Goal: Transaction & Acquisition: Download file/media

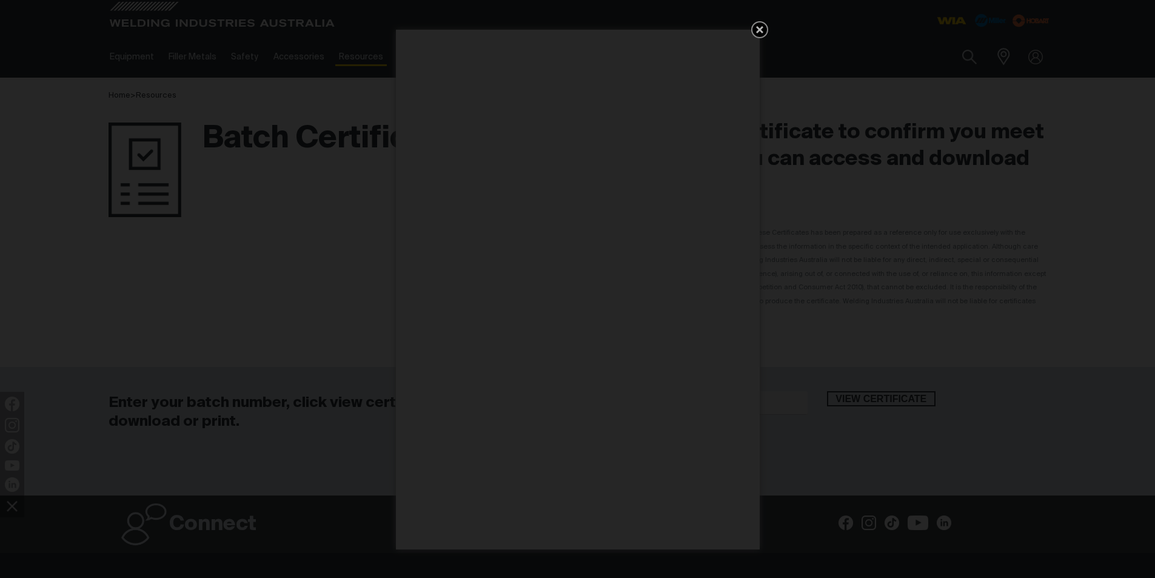
click at [752, 32] on icon "Get 5 WIA Welding Guides Free!" at bounding box center [759, 29] width 15 height 15
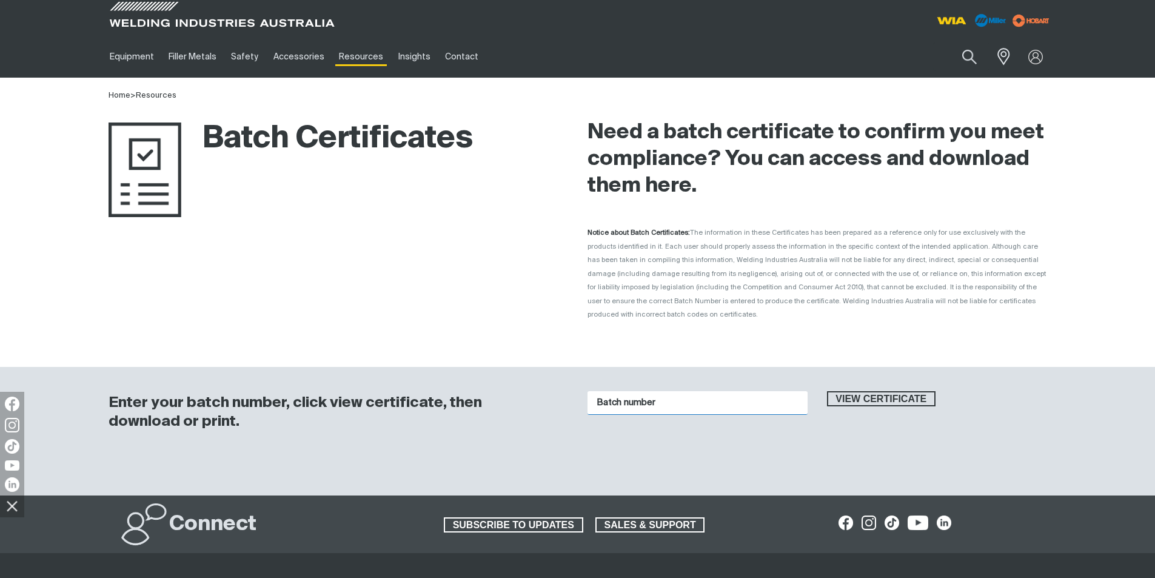
click at [629, 391] on input "Batch number" at bounding box center [697, 403] width 220 height 24
type input "18398953"
click at [896, 391] on span "View certificate" at bounding box center [881, 399] width 107 height 16
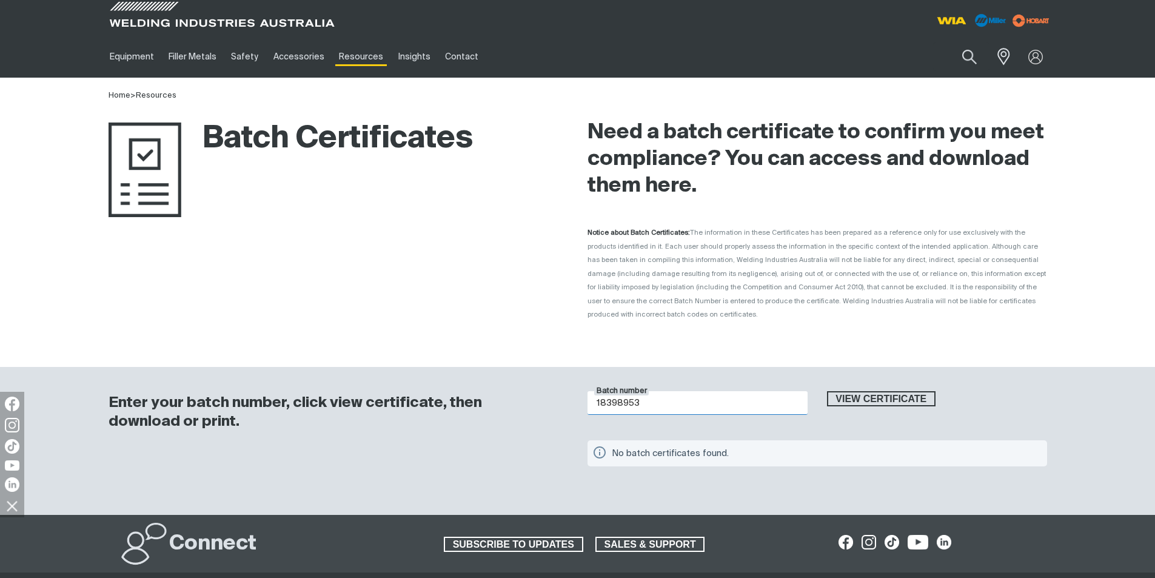
click at [614, 391] on input "18398953" at bounding box center [697, 403] width 220 height 24
drag, startPoint x: 653, startPoint y: 387, endPoint x: 540, endPoint y: 395, distance: 113.6
click at [541, 395] on div "Enter your batch number, click view certificate, then download or print. Batch …" at bounding box center [578, 441] width 970 height 149
type input "1015805"
click at [869, 391] on span "View certificate" at bounding box center [881, 399] width 107 height 16
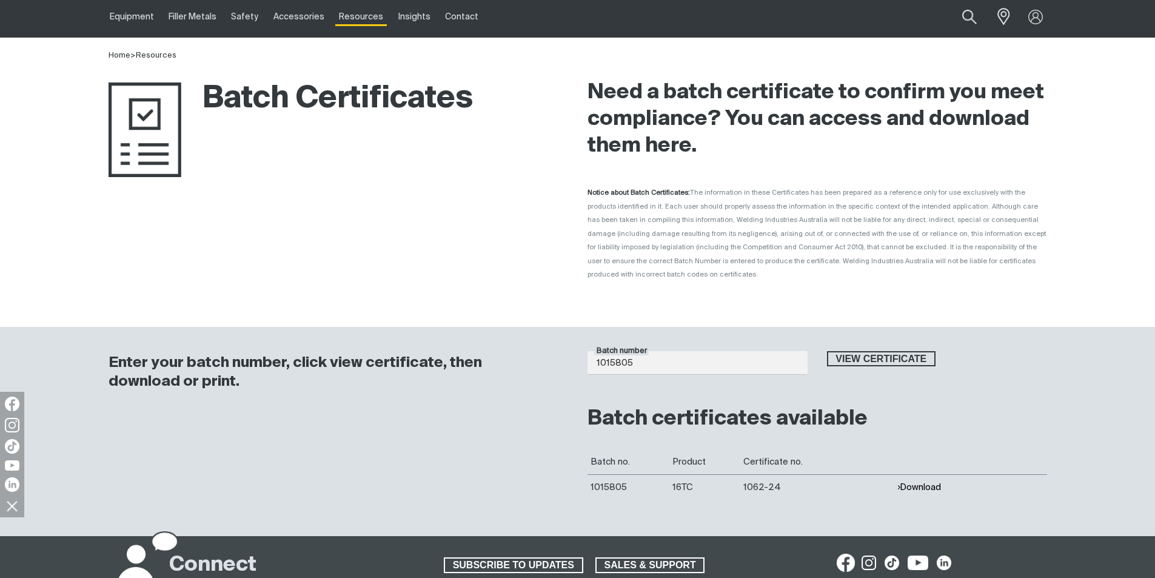
scroll to position [121, 0]
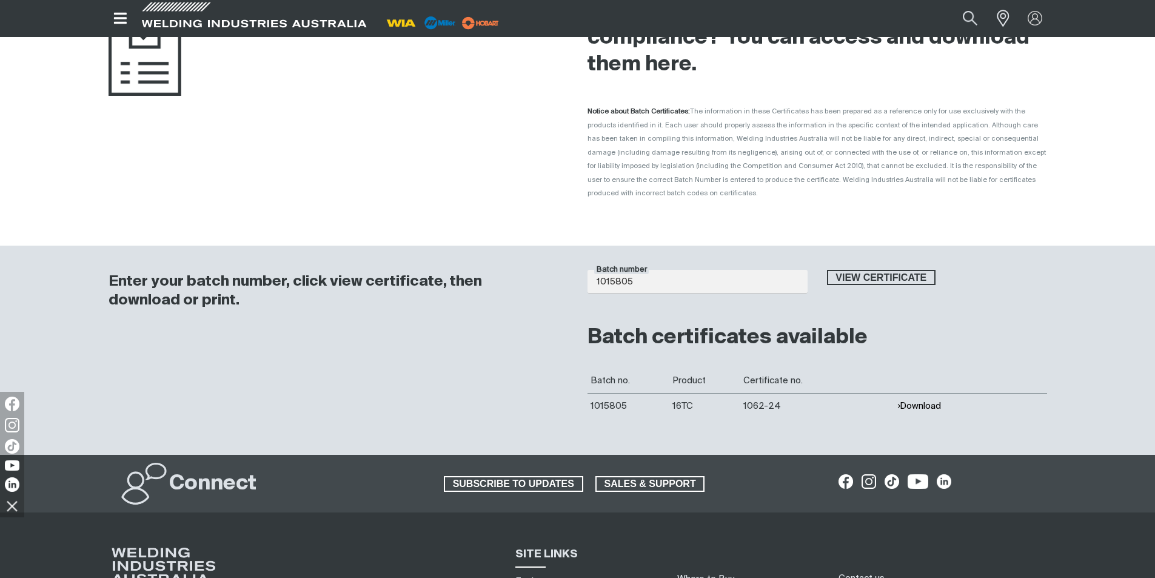
click at [904, 401] on button "Download" at bounding box center [919, 406] width 44 height 10
click at [689, 270] on input "1015805" at bounding box center [697, 282] width 220 height 24
drag, startPoint x: 690, startPoint y: 266, endPoint x: 542, endPoint y: 262, distance: 148.0
click at [545, 261] on div "Enter your batch number, click view certificate, then download or print. Batch …" at bounding box center [578, 350] width 970 height 209
type input "1014019"
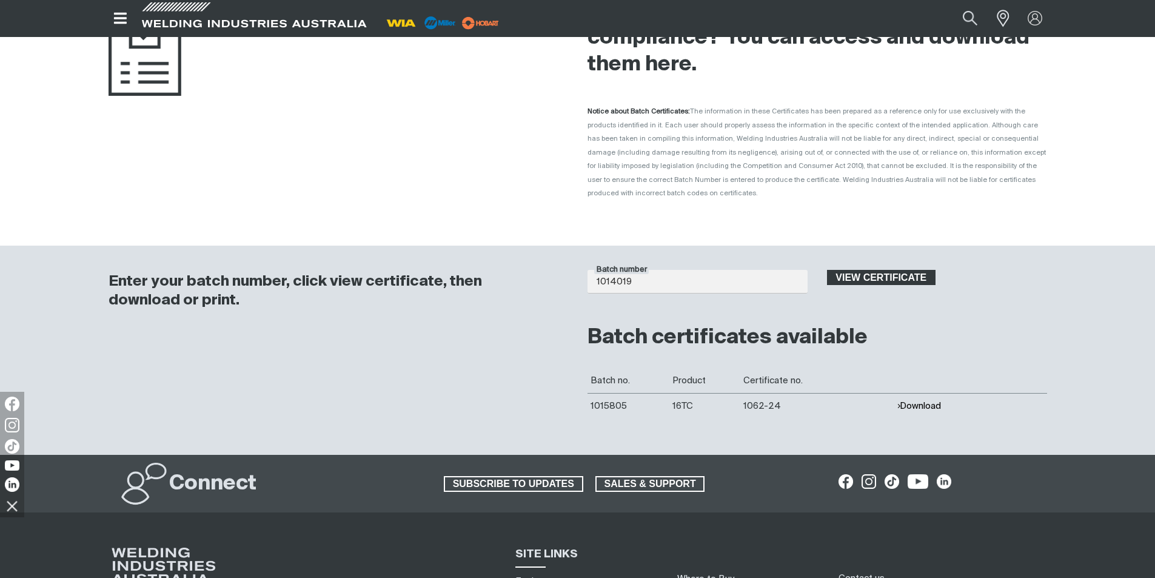
click at [906, 270] on span "View certificate" at bounding box center [881, 278] width 107 height 16
click at [935, 401] on button "Download" at bounding box center [919, 406] width 44 height 10
